Goal: Information Seeking & Learning: Check status

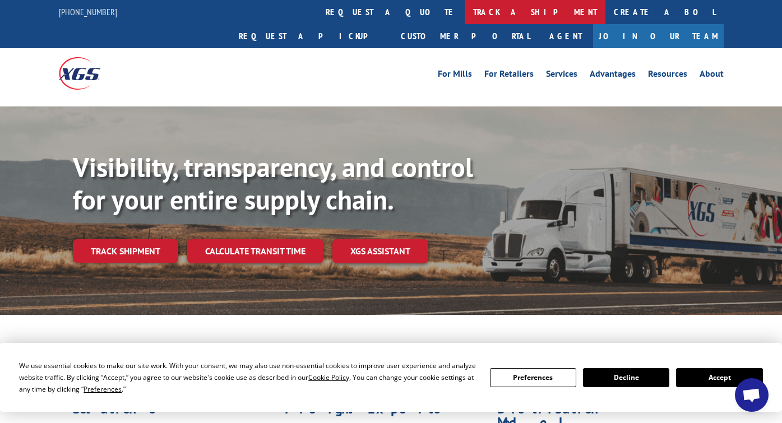
click at [465, 6] on link "track a shipment" at bounding box center [535, 12] width 141 height 24
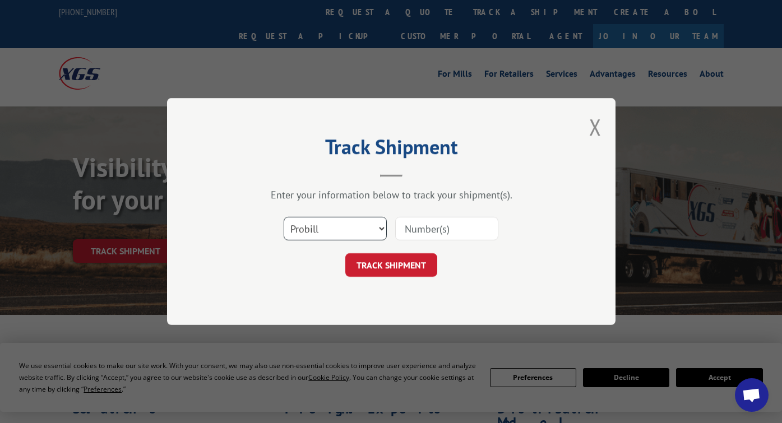
click at [321, 233] on select "Select category... Probill BOL PO" at bounding box center [335, 229] width 103 height 24
click at [425, 227] on input at bounding box center [446, 229] width 103 height 24
click at [376, 233] on select "Select category... Probill BOL PO" at bounding box center [335, 229] width 103 height 24
select select "bol"
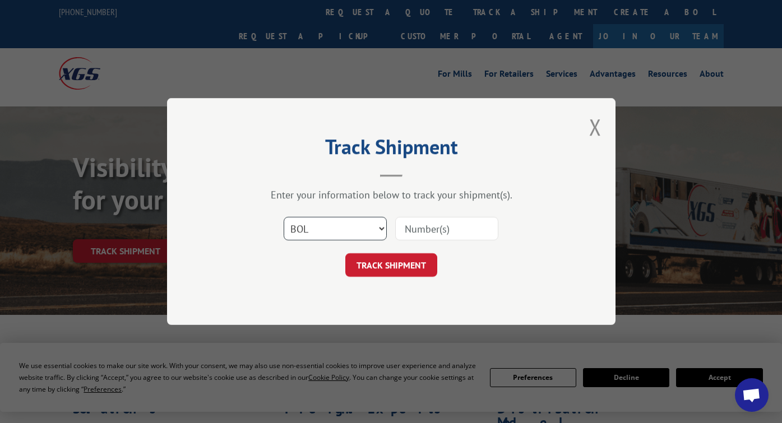
click at [284, 217] on select "Select category... Probill BOL PO" at bounding box center [335, 229] width 103 height 24
click at [414, 232] on input at bounding box center [446, 229] width 103 height 24
paste input "2875968"
type input "2875968"
click at [381, 259] on button "TRACK SHIPMENT" at bounding box center [391, 265] width 92 height 24
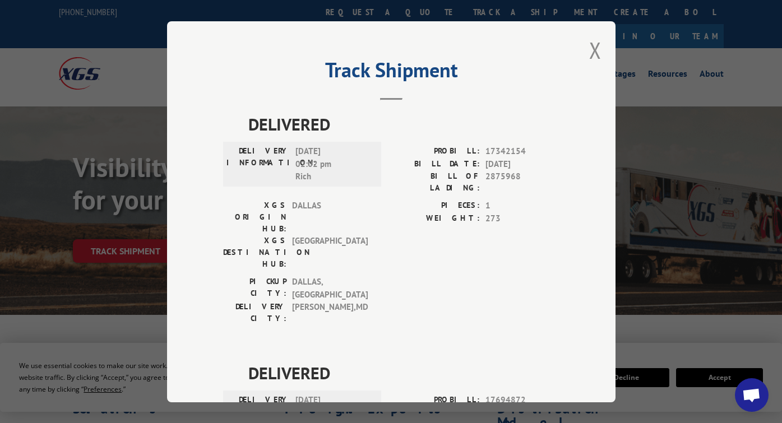
scroll to position [124, 0]
